Goal: Transaction & Acquisition: Purchase product/service

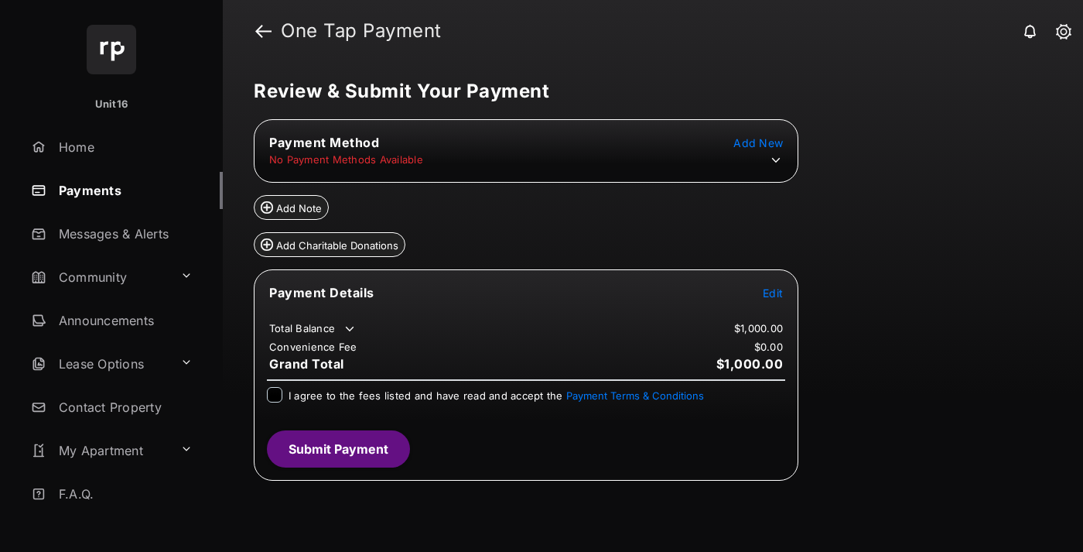
click at [773, 292] on span "Edit" at bounding box center [773, 292] width 20 height 13
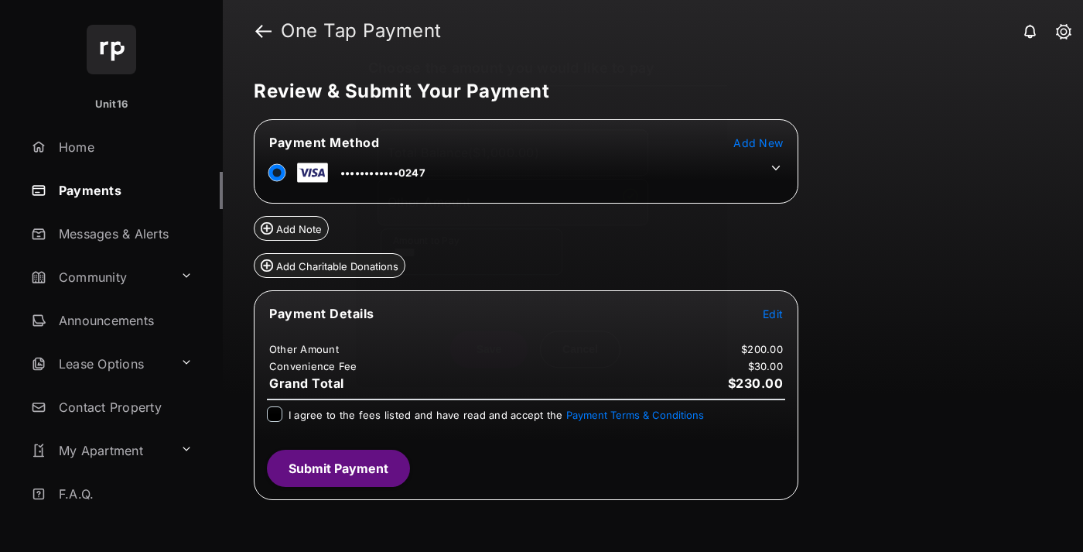
click at [776, 168] on icon at bounding box center [776, 168] width 14 height 14
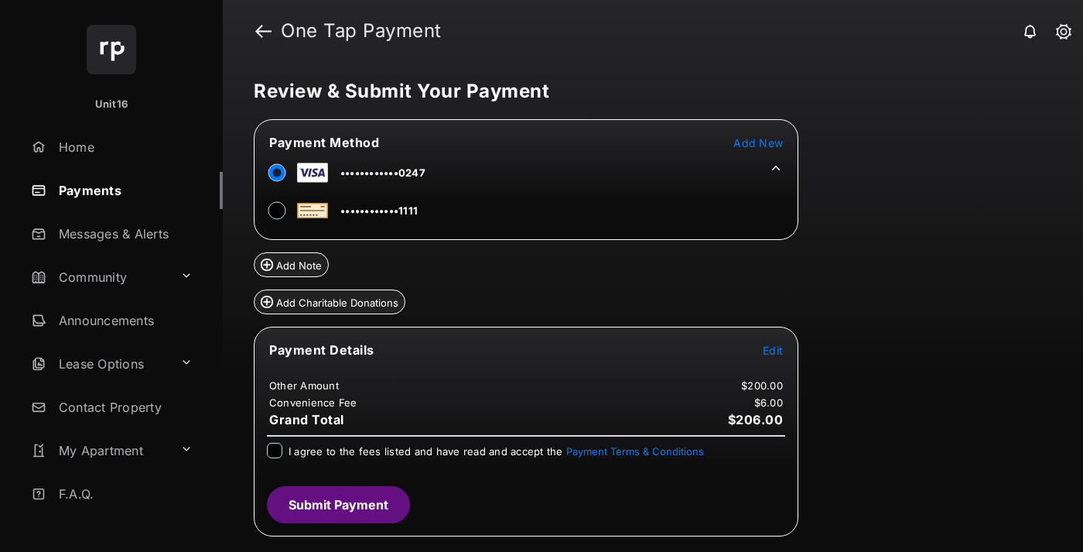
click at [773, 350] on span "Edit" at bounding box center [773, 349] width 20 height 13
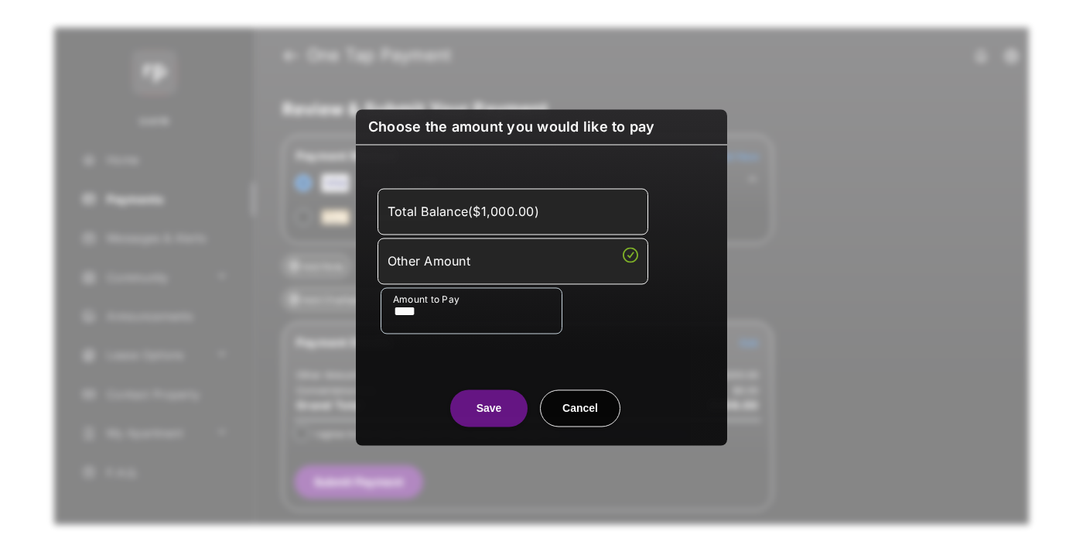
click at [489, 406] on button "Save" at bounding box center [488, 407] width 77 height 37
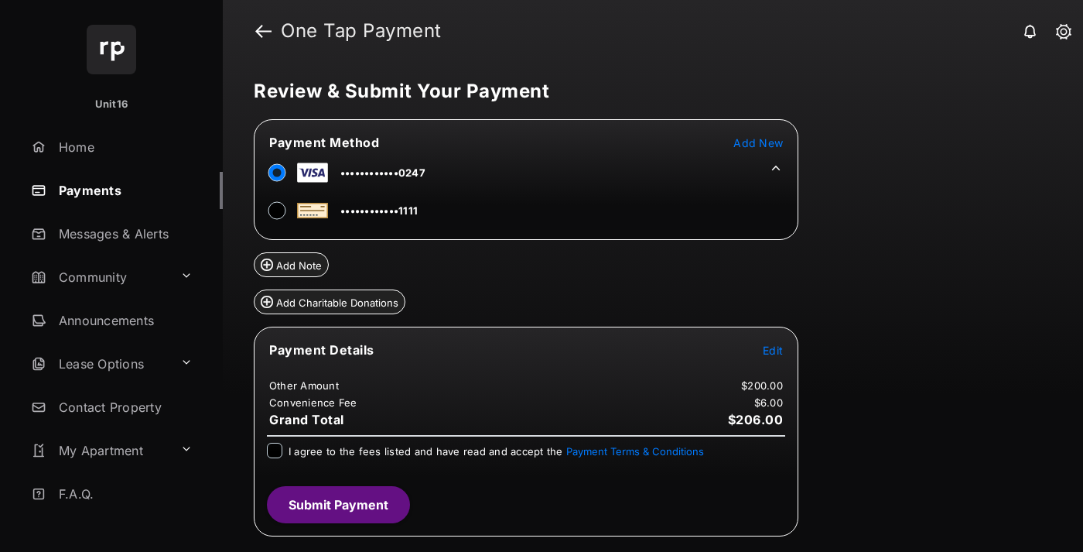
click at [337, 504] on button "Submit Payment" at bounding box center [338, 504] width 143 height 37
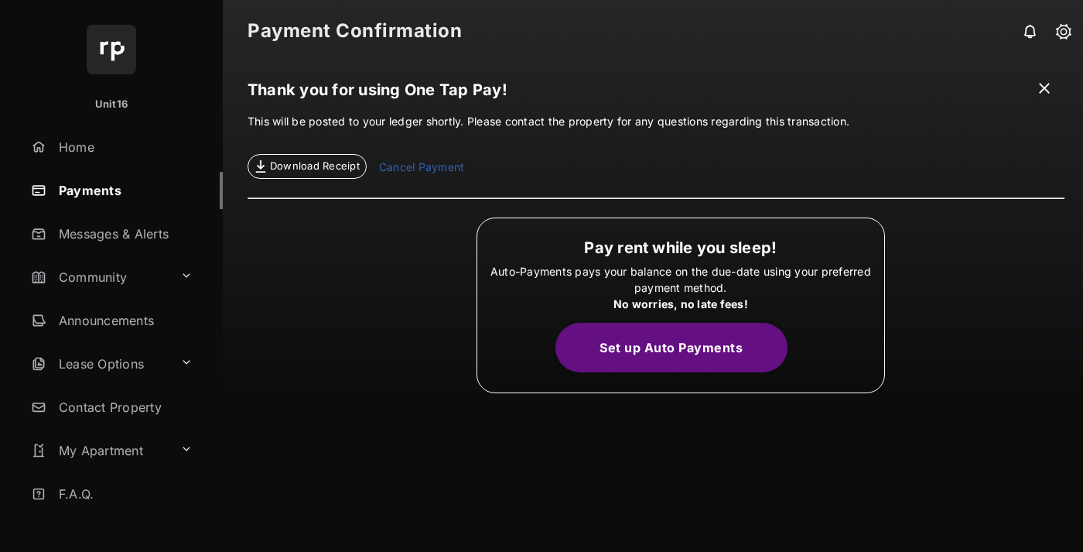
click at [421, 169] on link "Cancel Payment" at bounding box center [421, 169] width 85 height 20
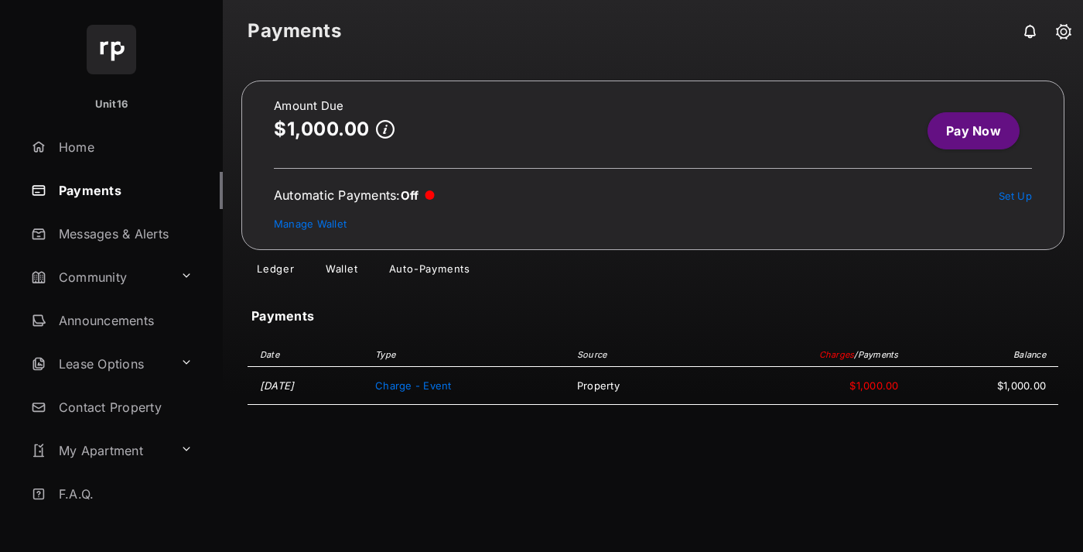
click at [310, 224] on link "Manage Wallet" at bounding box center [310, 223] width 73 height 12
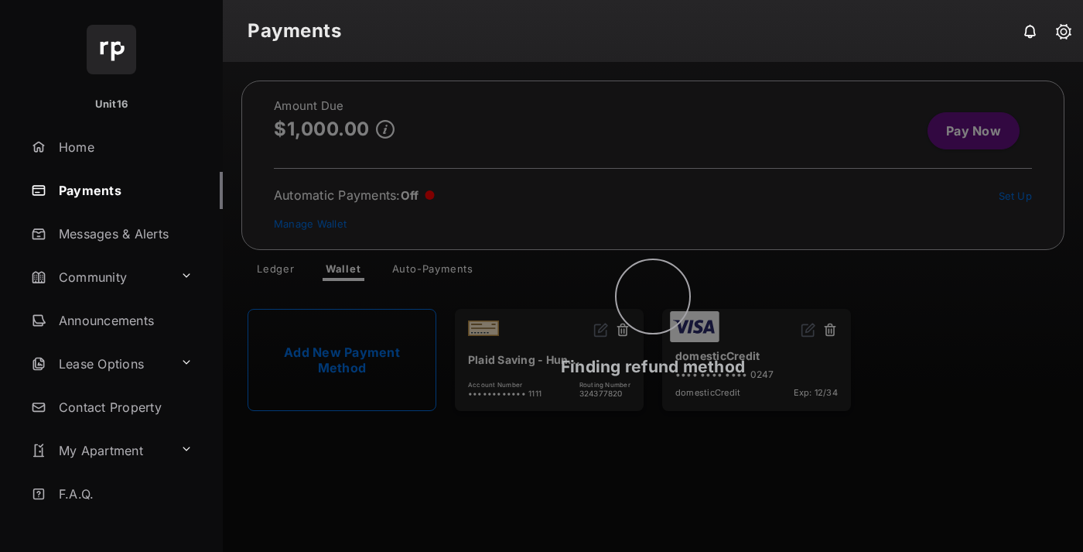
click at [830, 330] on button at bounding box center [829, 331] width 15 height 18
